Goal: Navigation & Orientation: Find specific page/section

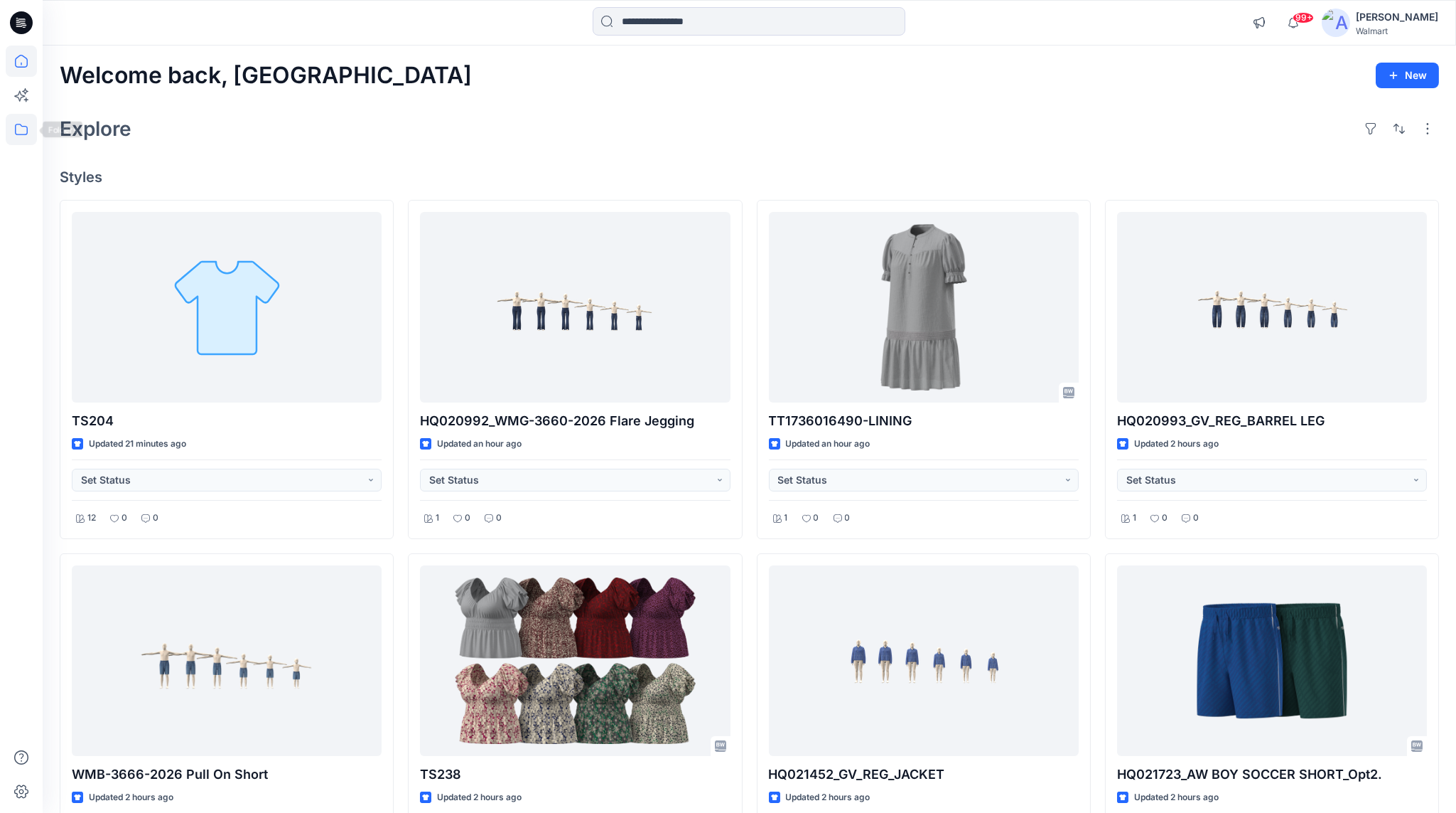
click at [19, 134] on icon at bounding box center [21, 129] width 31 height 31
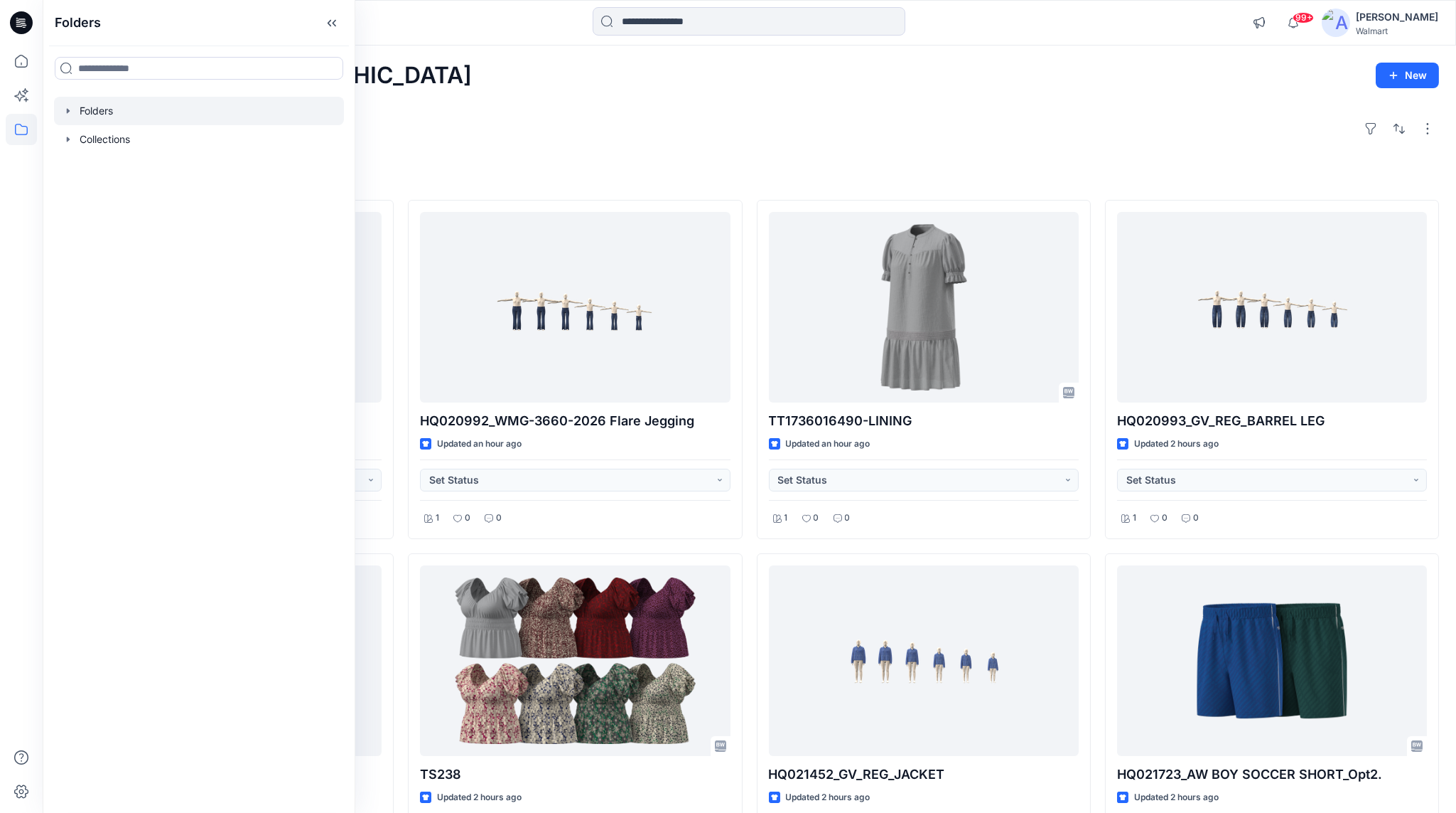
click at [107, 111] on div at bounding box center [198, 111] width 290 height 29
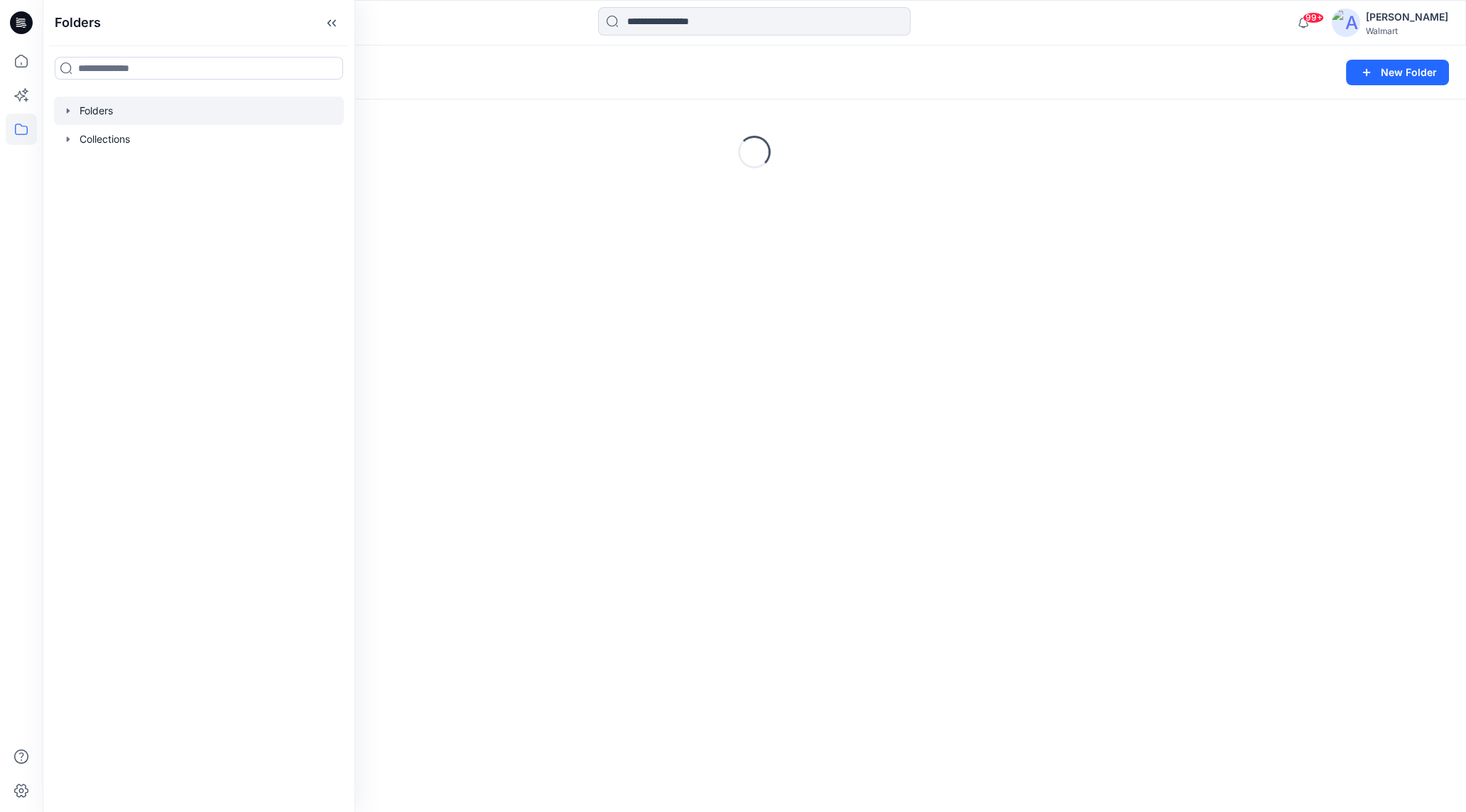
click at [71, 111] on icon "button" at bounding box center [68, 110] width 11 height 11
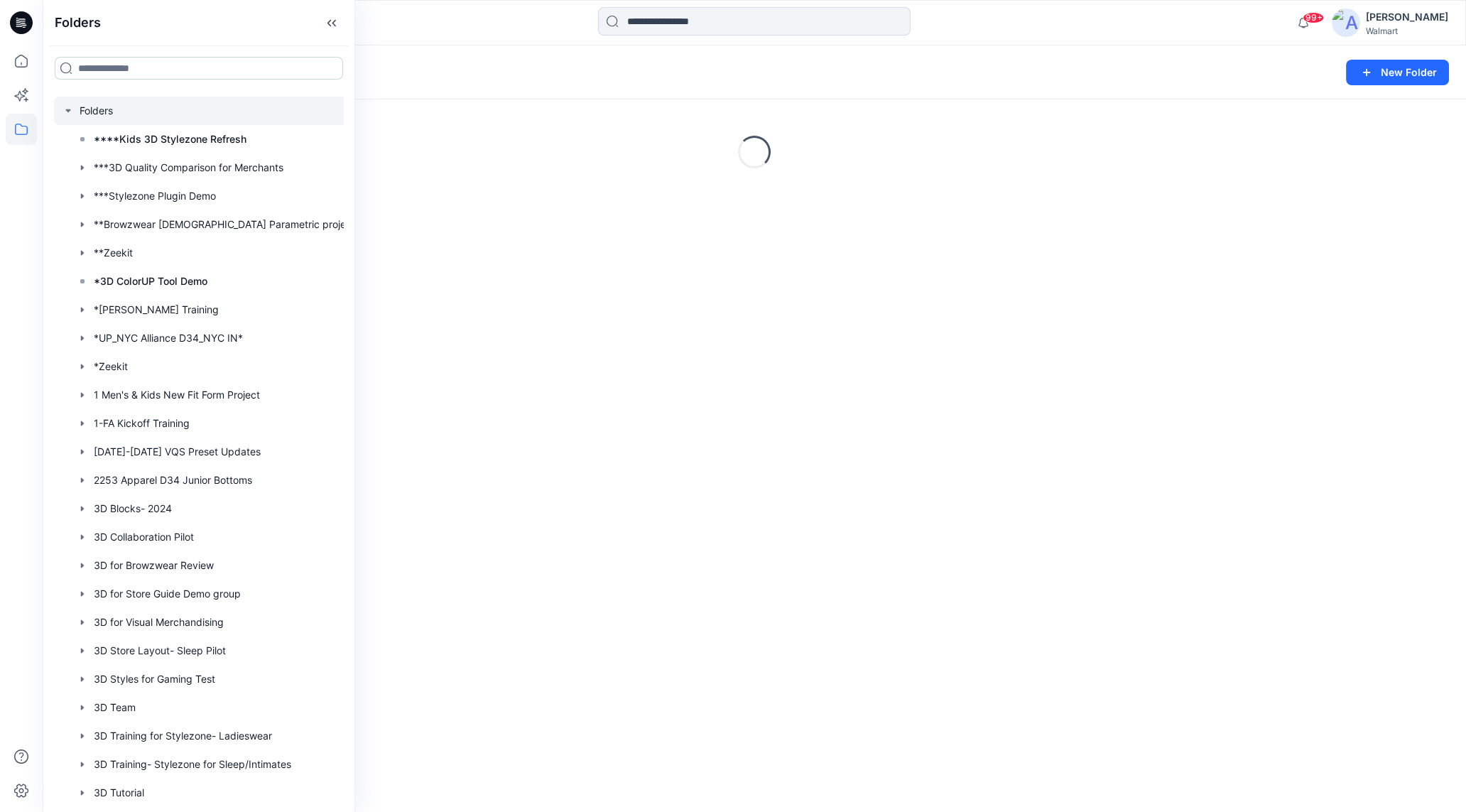
click at [178, 71] on input at bounding box center [199, 68] width 289 height 23
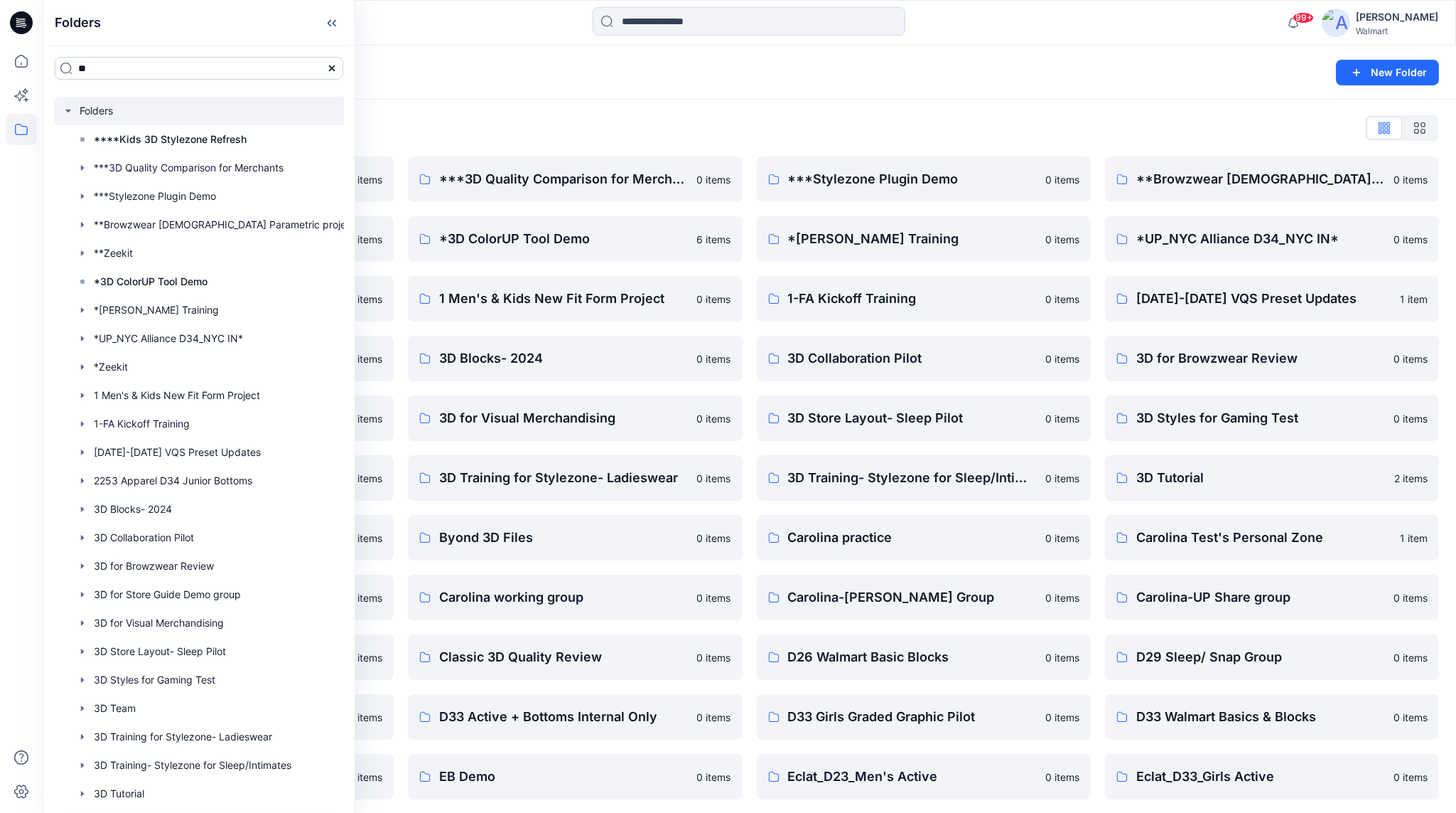
type input "**"
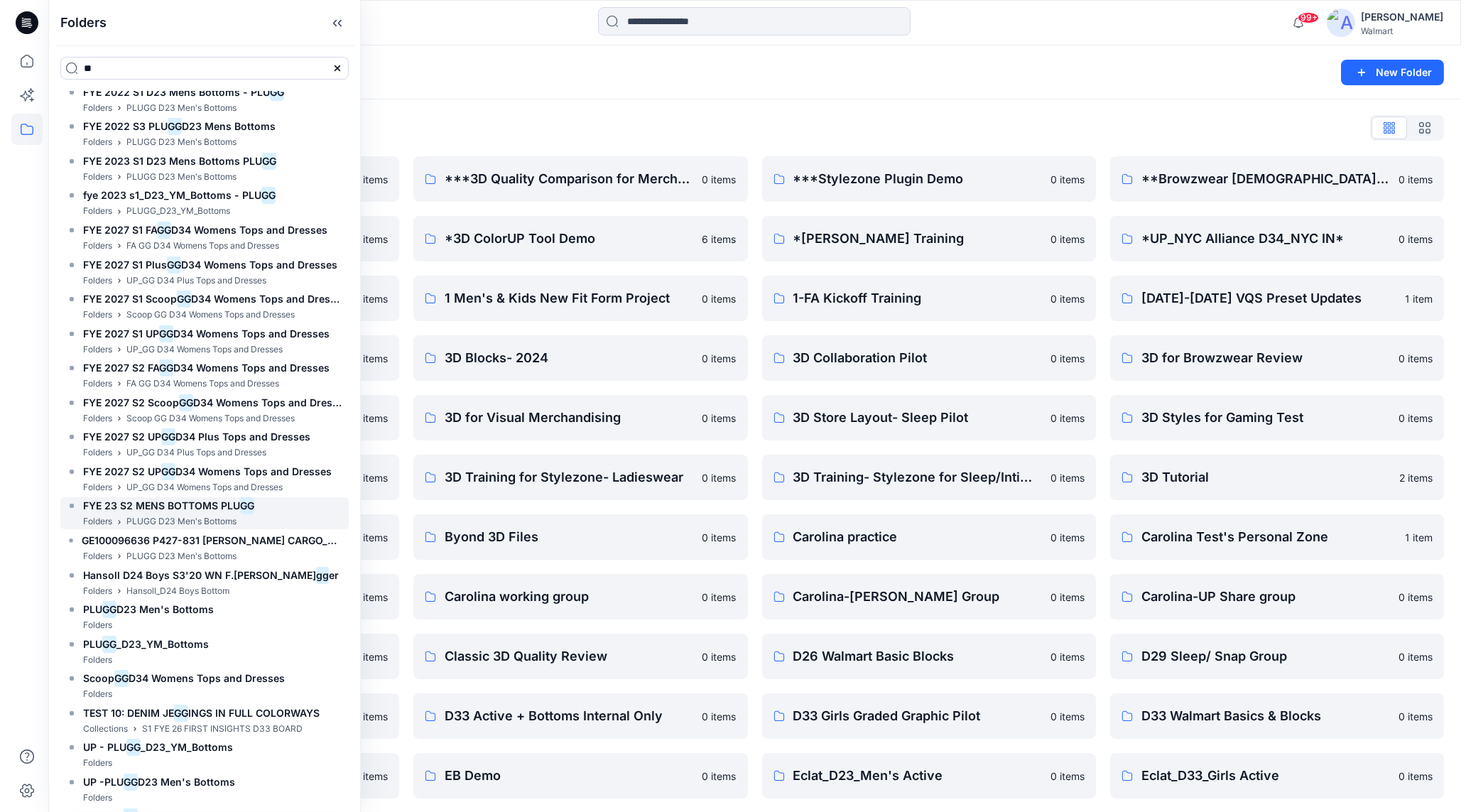
scroll to position [141, 0]
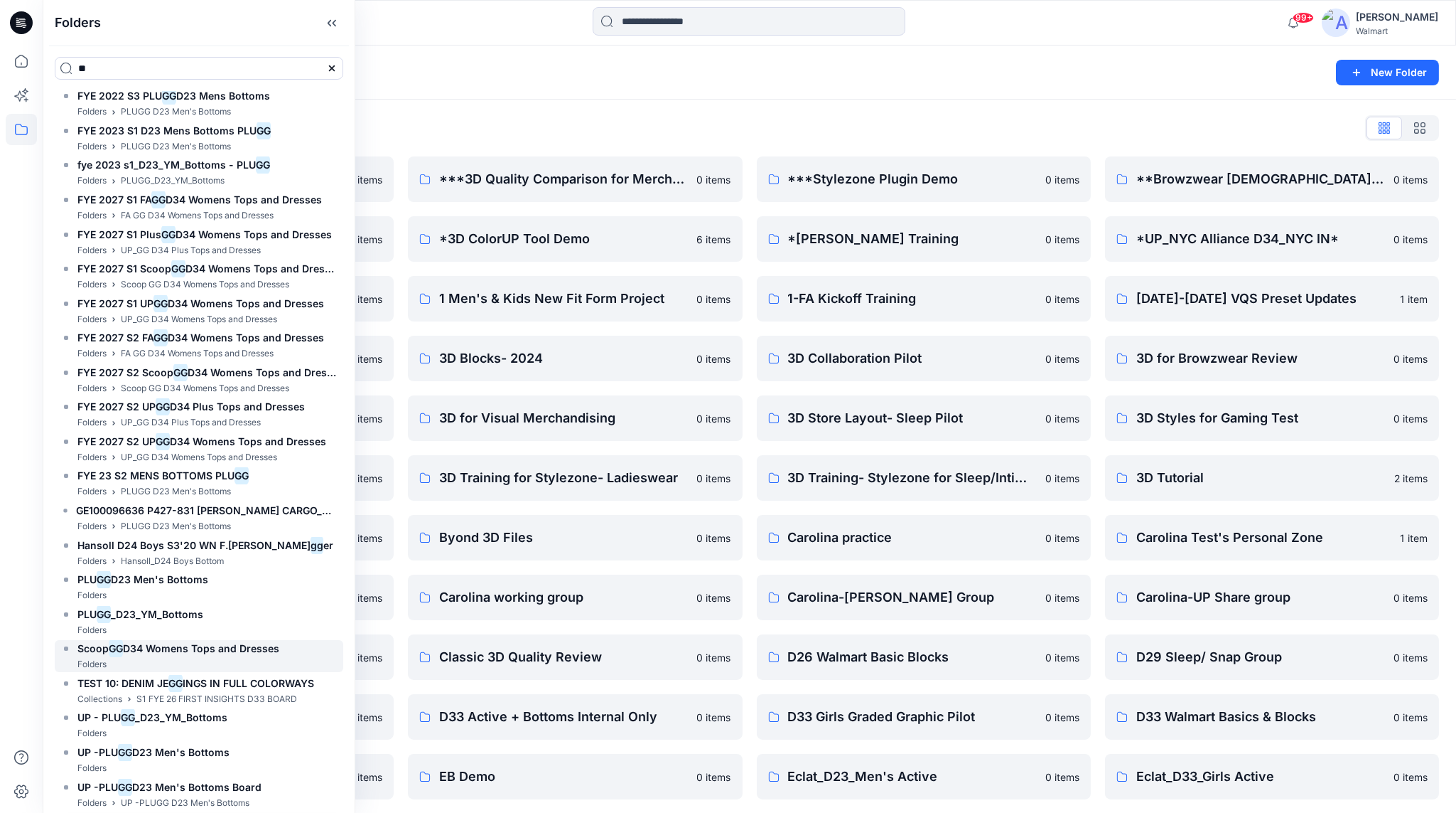
click at [71, 653] on icon at bounding box center [66, 648] width 11 height 11
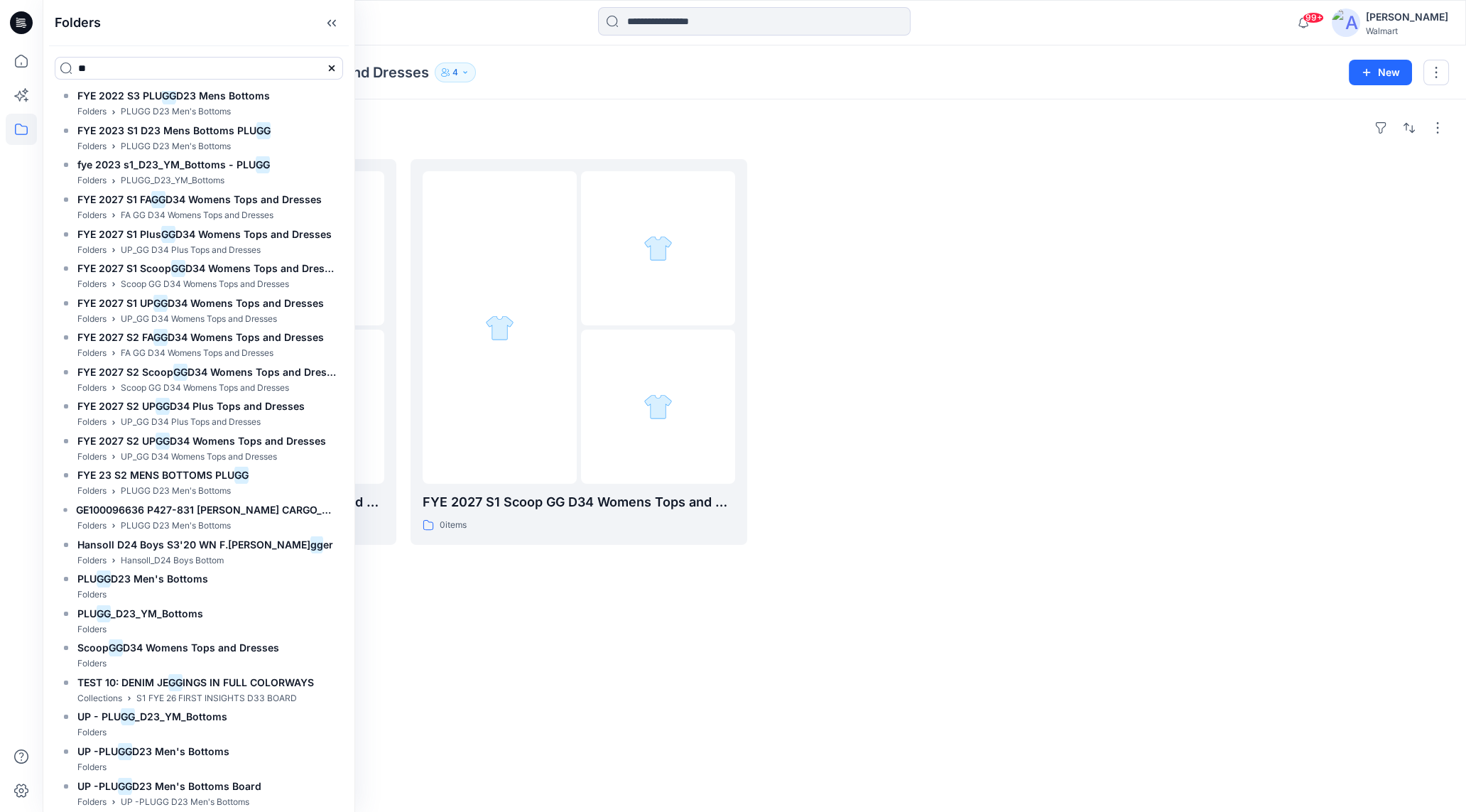
click at [960, 402] on div at bounding box center [930, 351] width 336 height 385
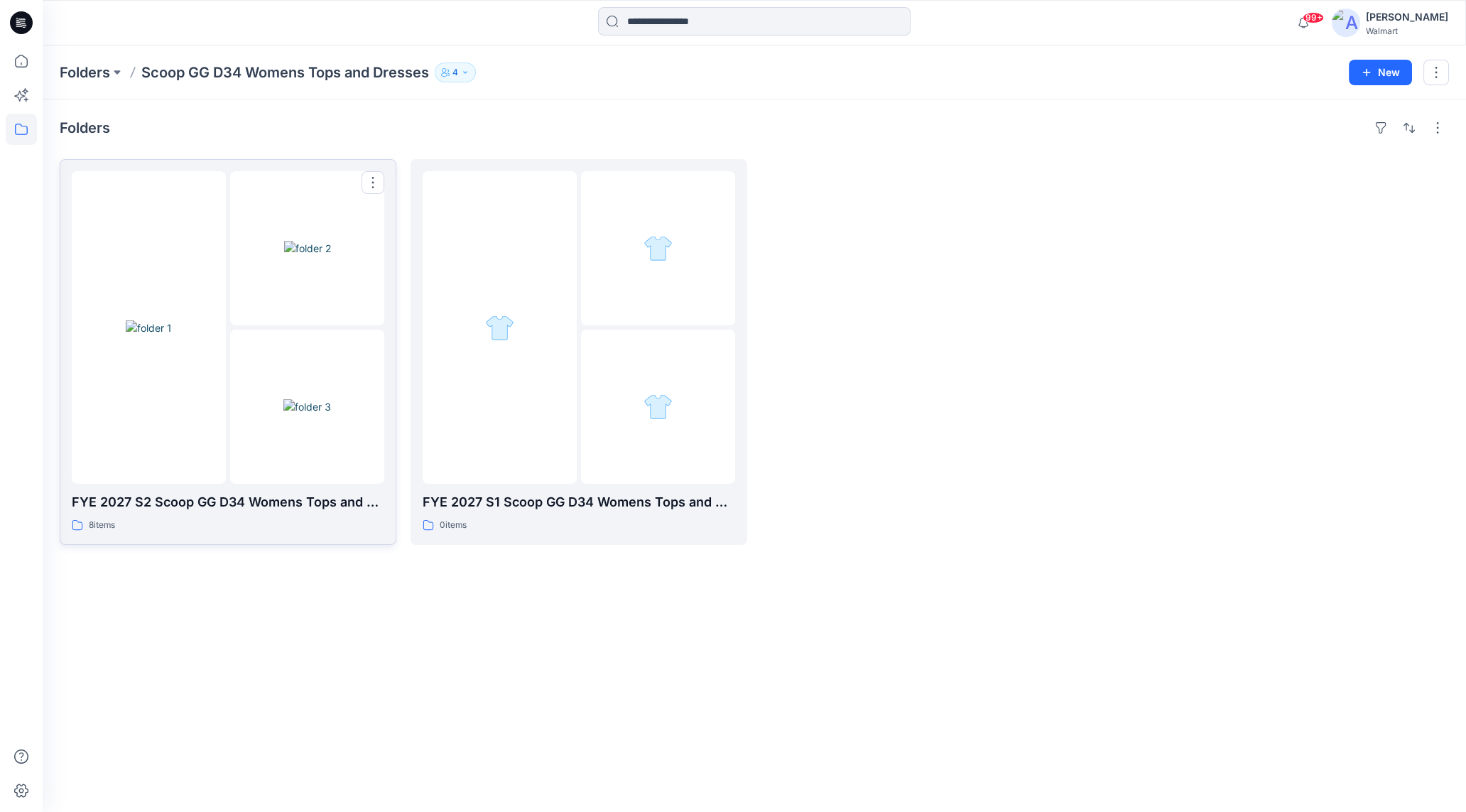
click at [151, 335] on img at bounding box center [148, 327] width 46 height 15
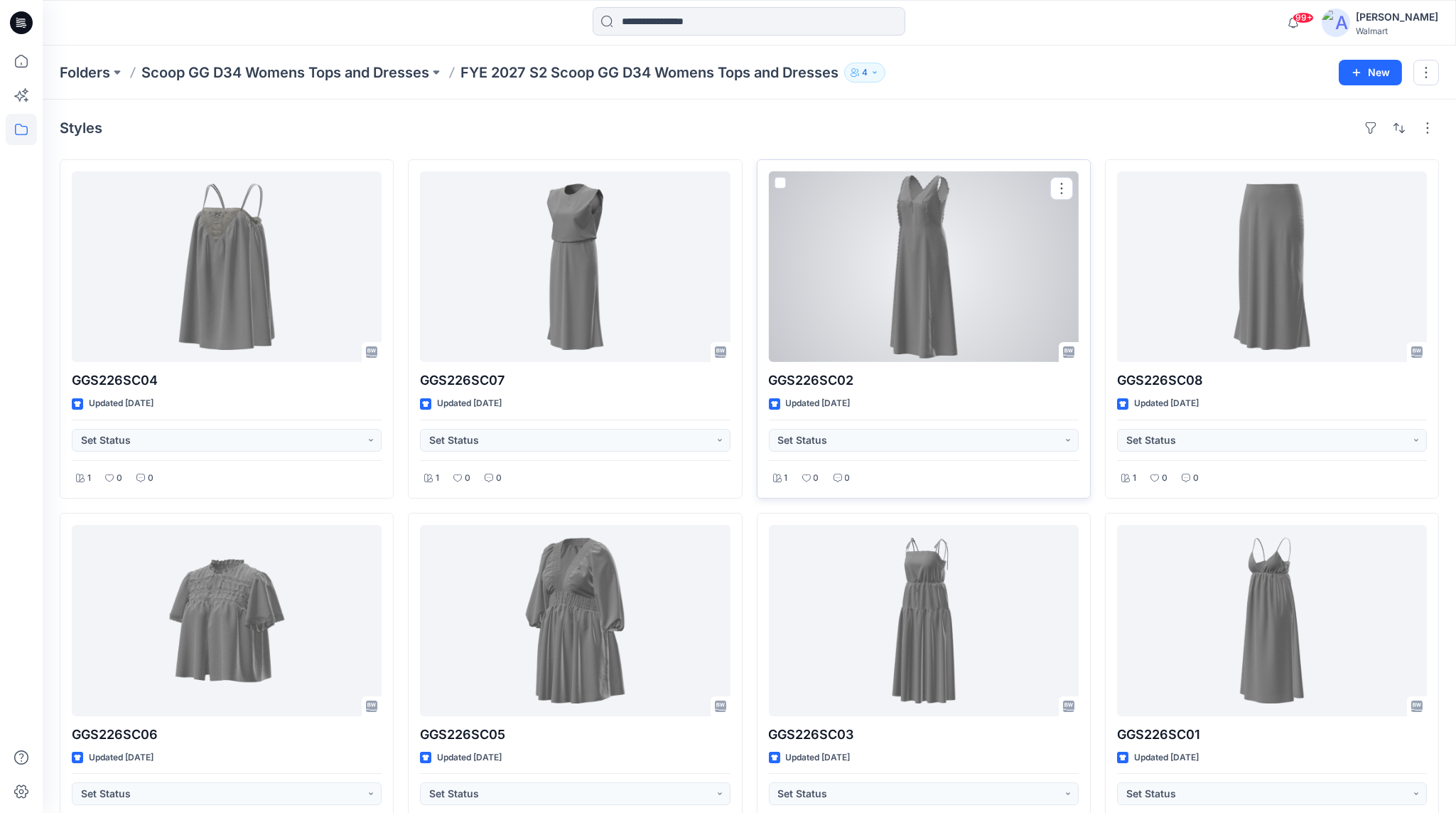
click at [887, 309] on div at bounding box center [923, 266] width 310 height 190
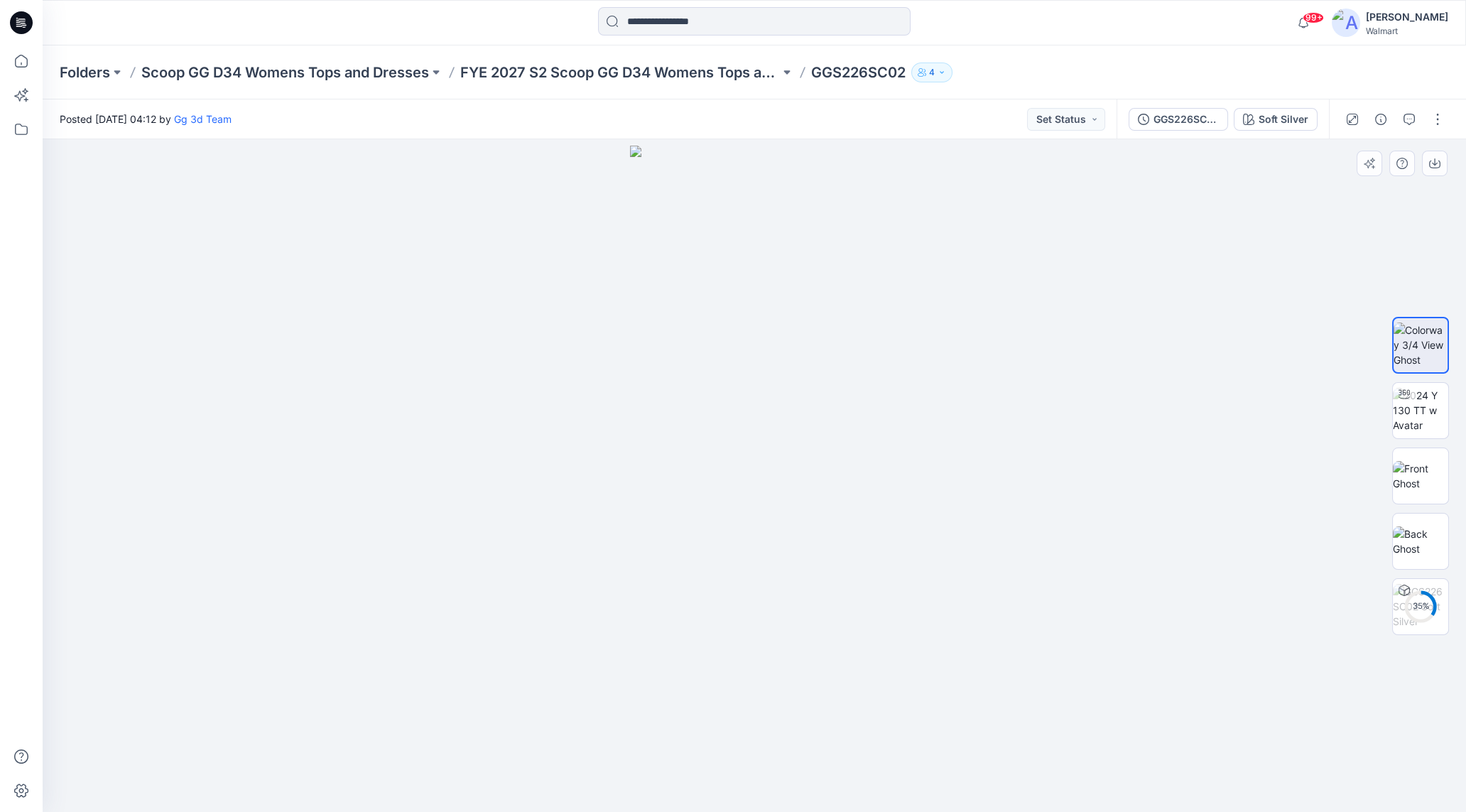
click at [1264, 419] on div at bounding box center [754, 476] width 1423 height 673
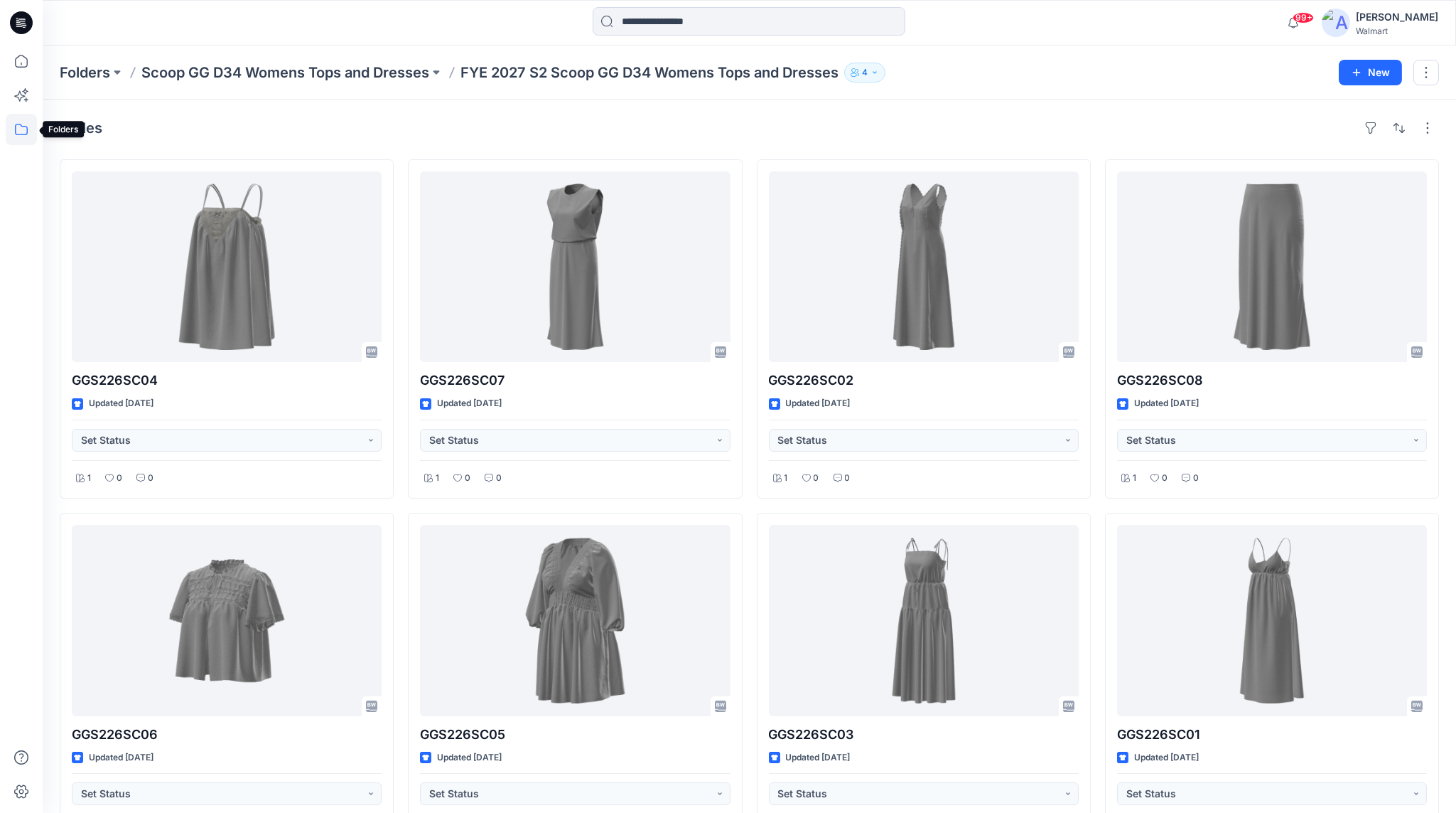
click at [20, 131] on icon at bounding box center [21, 129] width 31 height 31
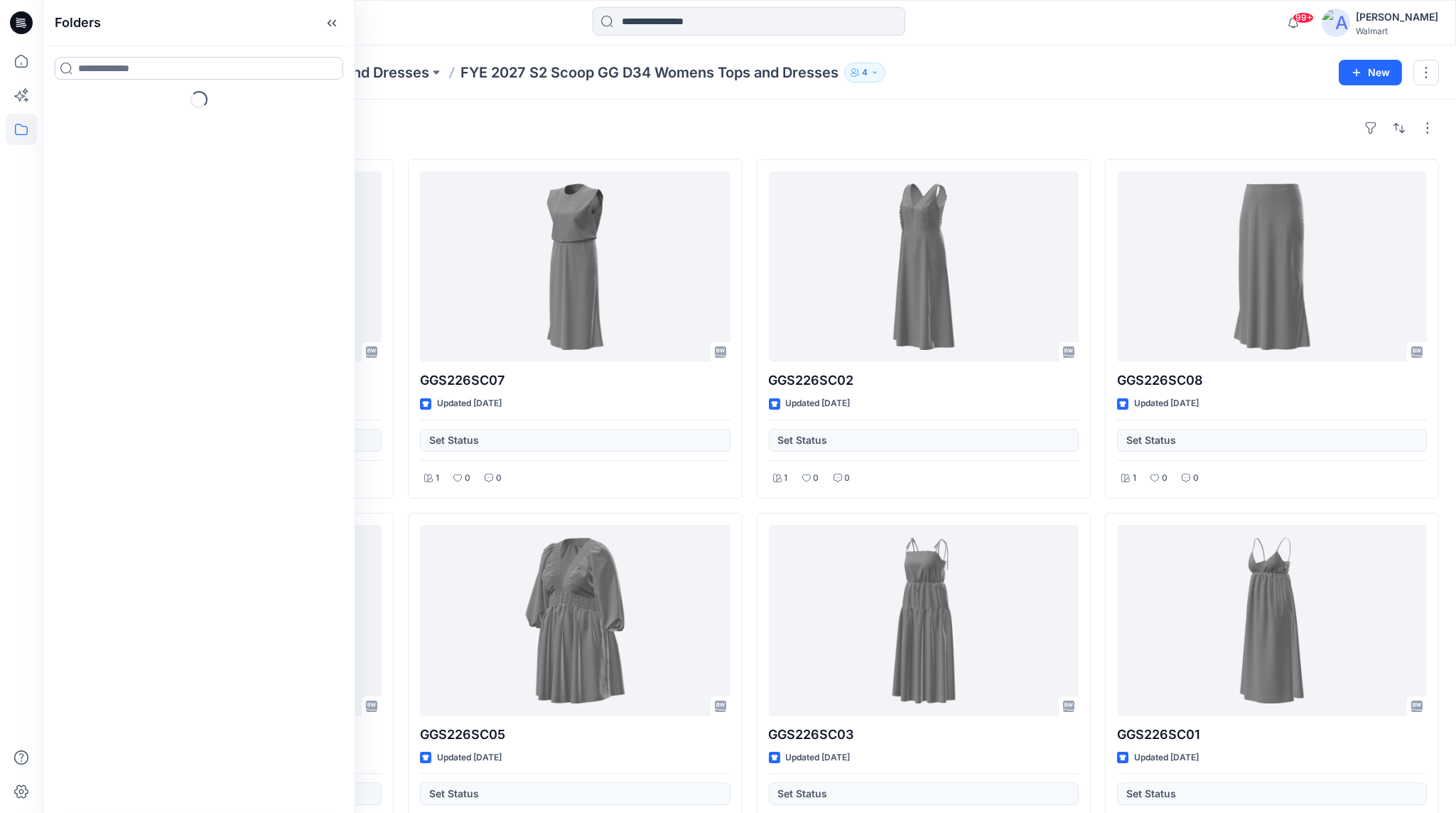
click at [90, 65] on input at bounding box center [199, 68] width 289 height 23
type input "******"
click at [189, 109] on div "Folders" at bounding box center [129, 115] width 137 height 15
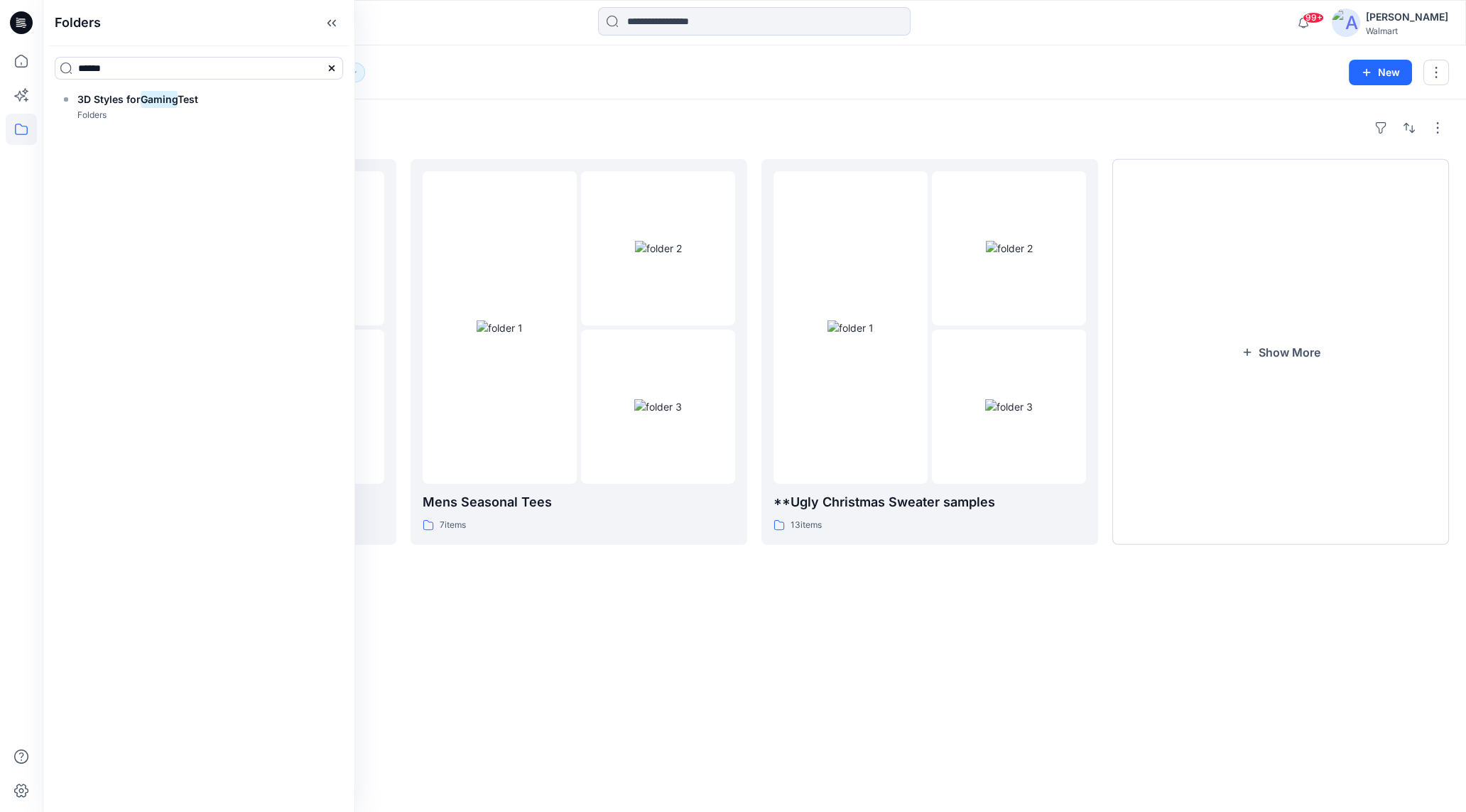
click at [428, 24] on div at bounding box center [753, 22] width 712 height 31
